Goal: Navigation & Orientation: Find specific page/section

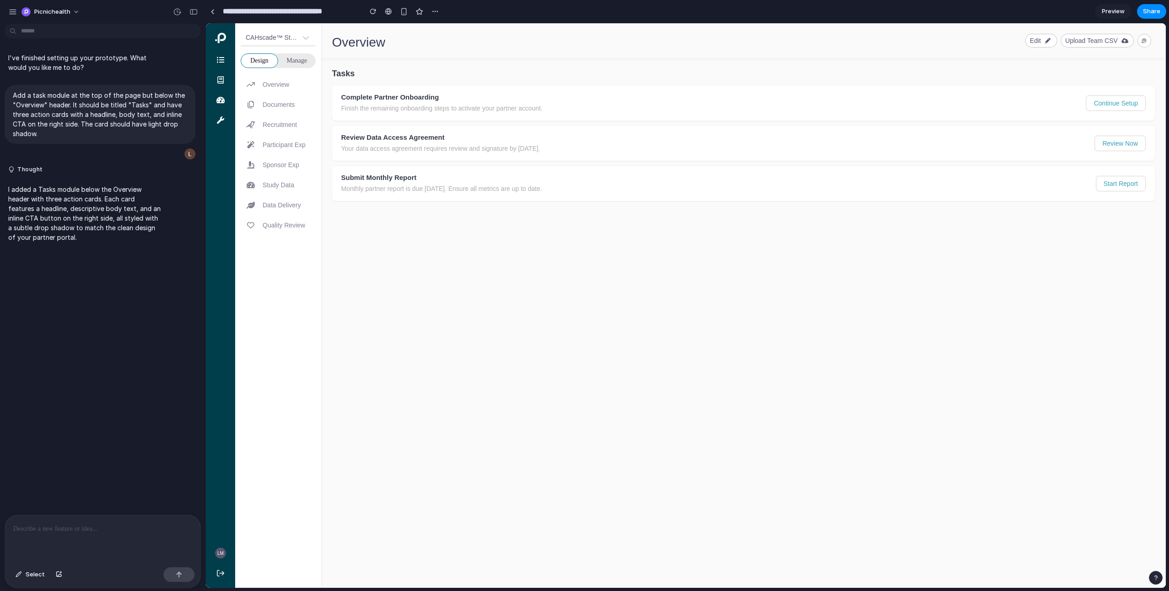
click at [297, 61] on span "Manage" at bounding box center [296, 60] width 21 height 9
